Goal: Check status

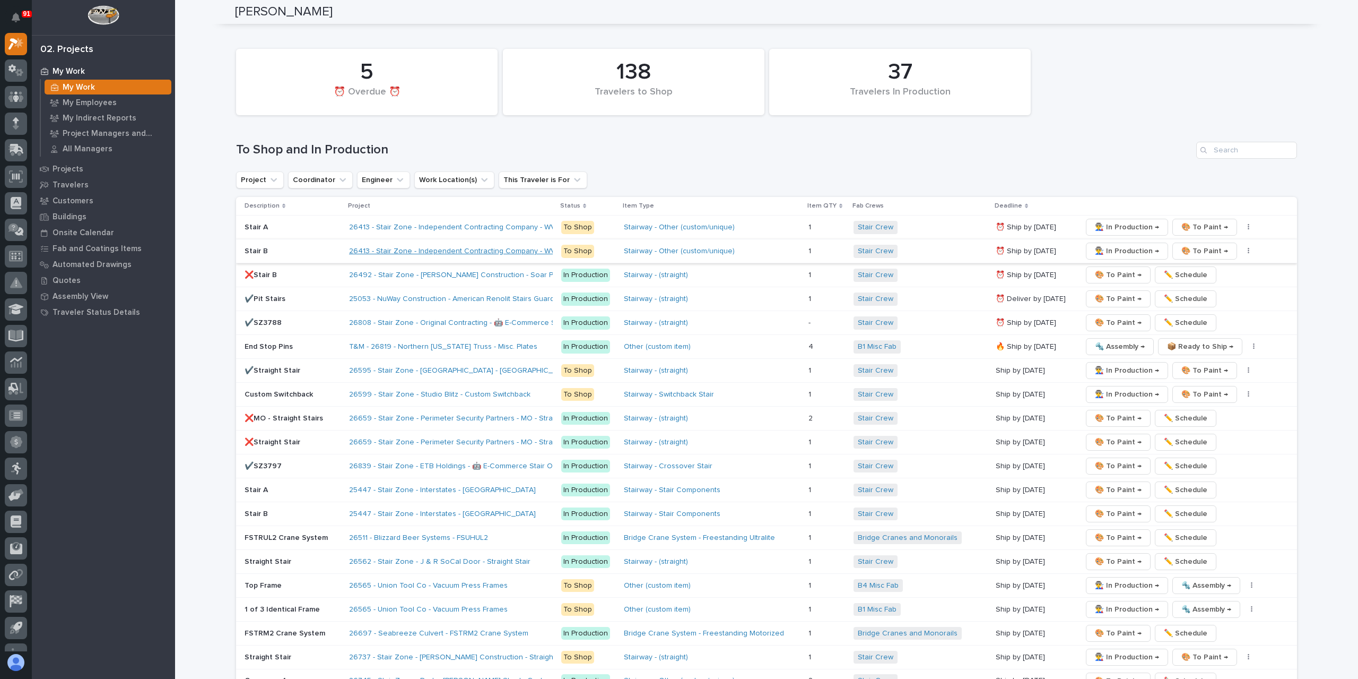
scroll to position [1857, 0]
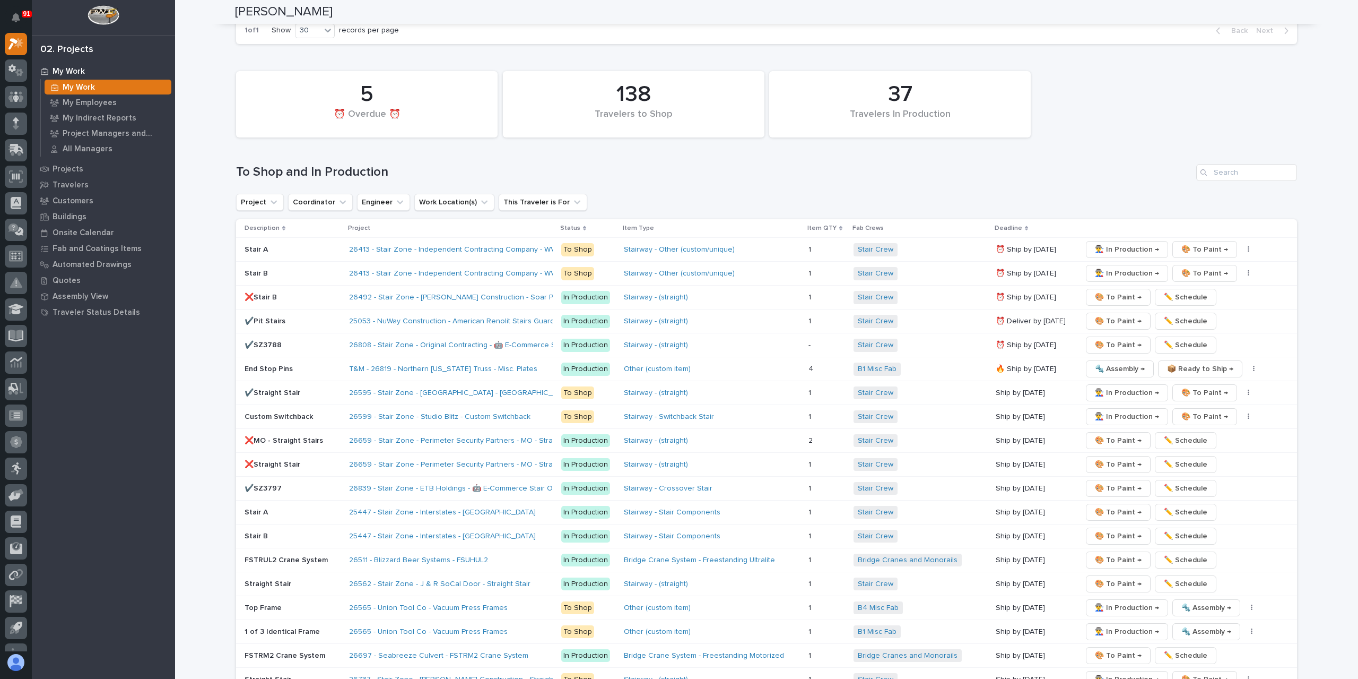
click at [287, 480] on div "✔️SZ3797" at bounding box center [293, 489] width 96 height 18
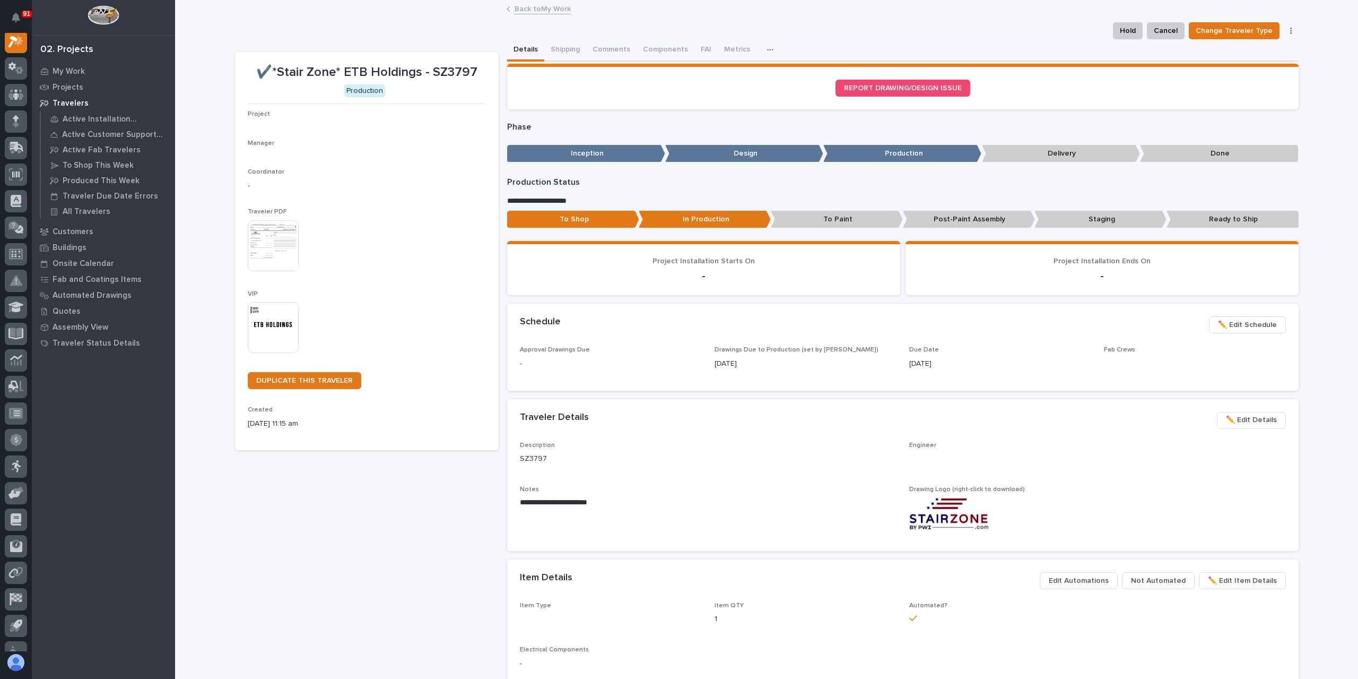
scroll to position [27, 0]
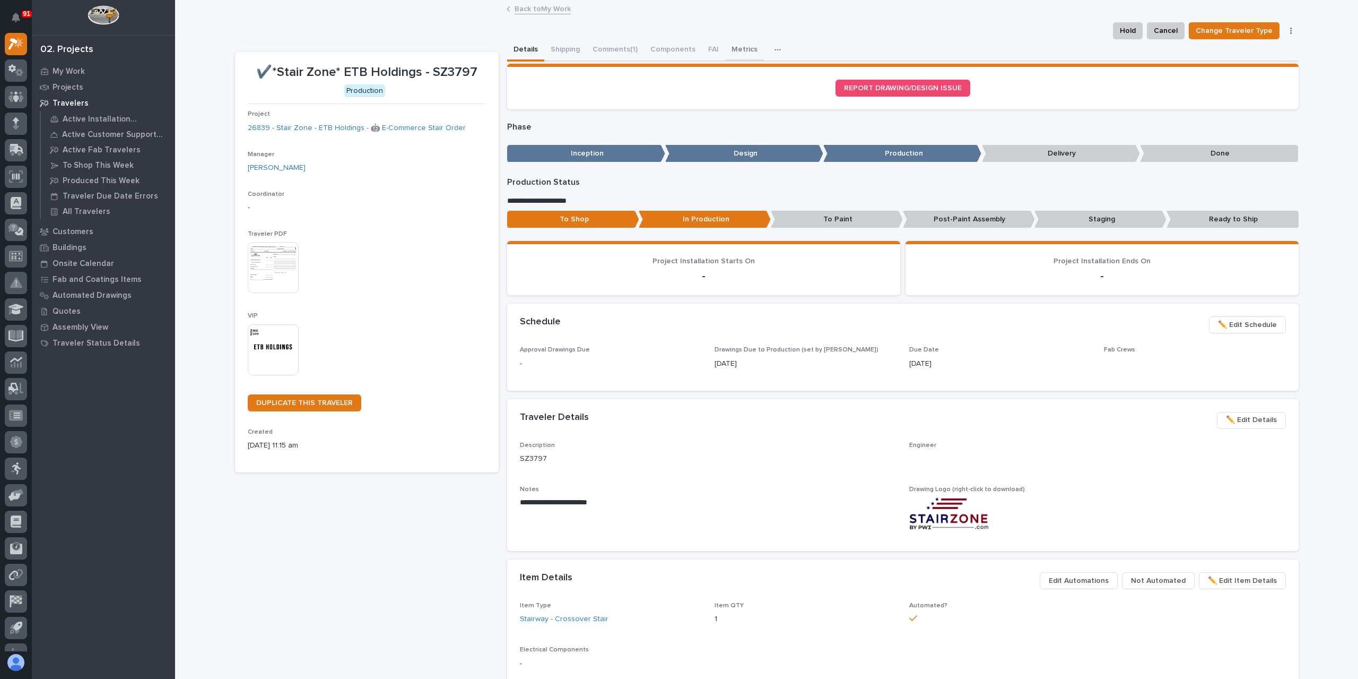
click at [735, 56] on button "Metrics" at bounding box center [744, 50] width 39 height 22
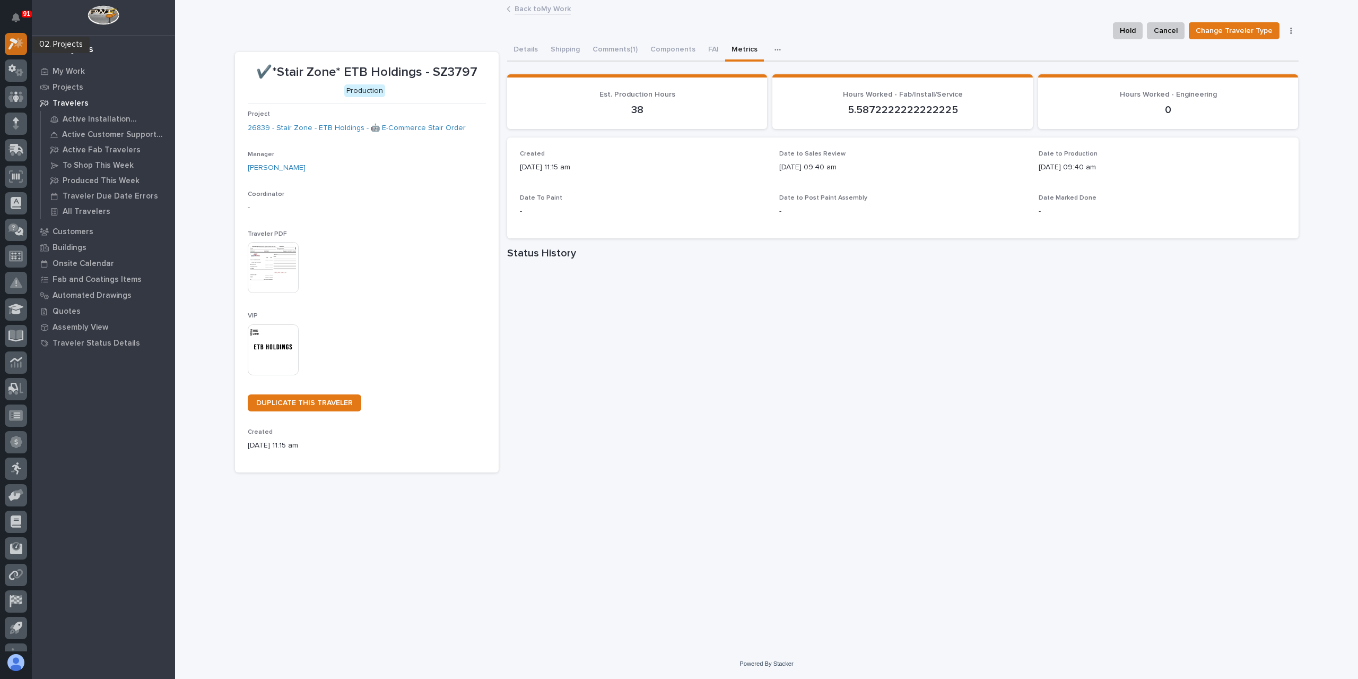
click at [20, 49] on icon at bounding box center [15, 44] width 15 height 12
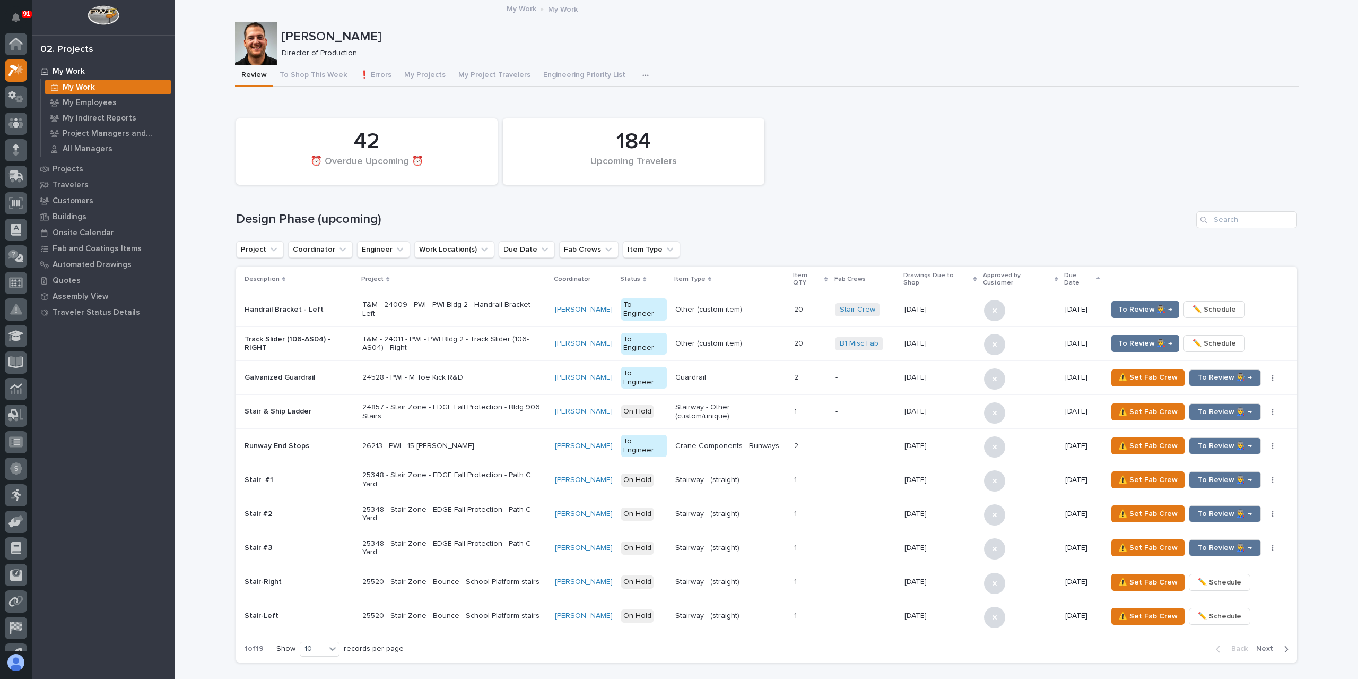
scroll to position [27, 0]
